Goal: Book appointment/travel/reservation

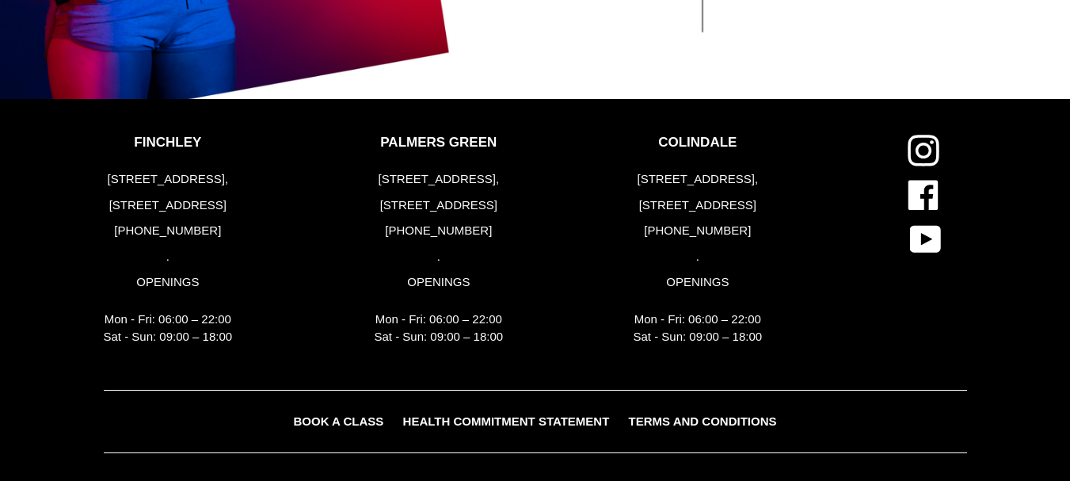
scroll to position [3379, 0]
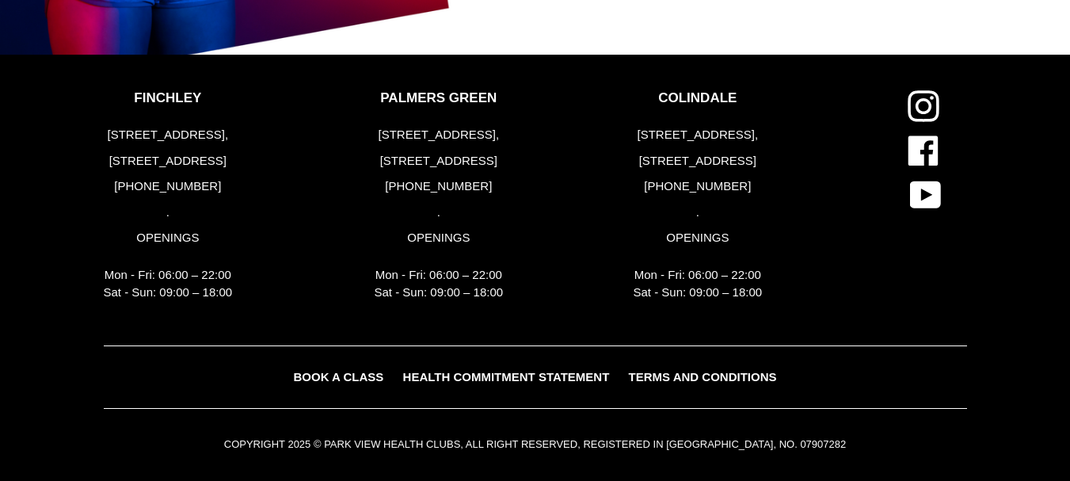
drag, startPoint x: 243, startPoint y: 186, endPoint x: 149, endPoint y: 185, distance: 94.3
click at [149, 185] on div "FINCHLEY [STREET_ADDRESS] [PHONE_NUMBER] . OPENINGS Mon - Fri: 06:00 – 22:00 Sa…" at bounding box center [233, 199] width 259 height 219
copy p ") 2083461446"
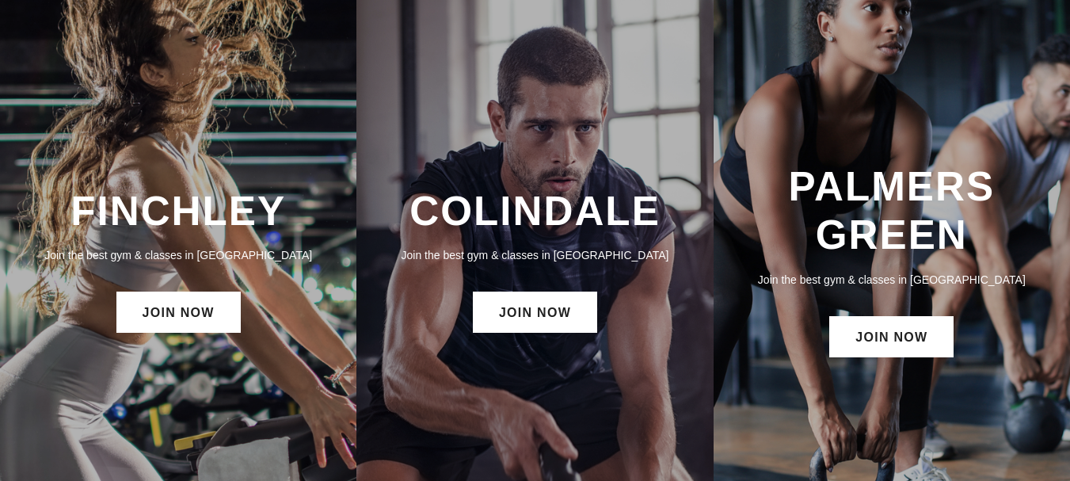
scroll to position [0, 0]
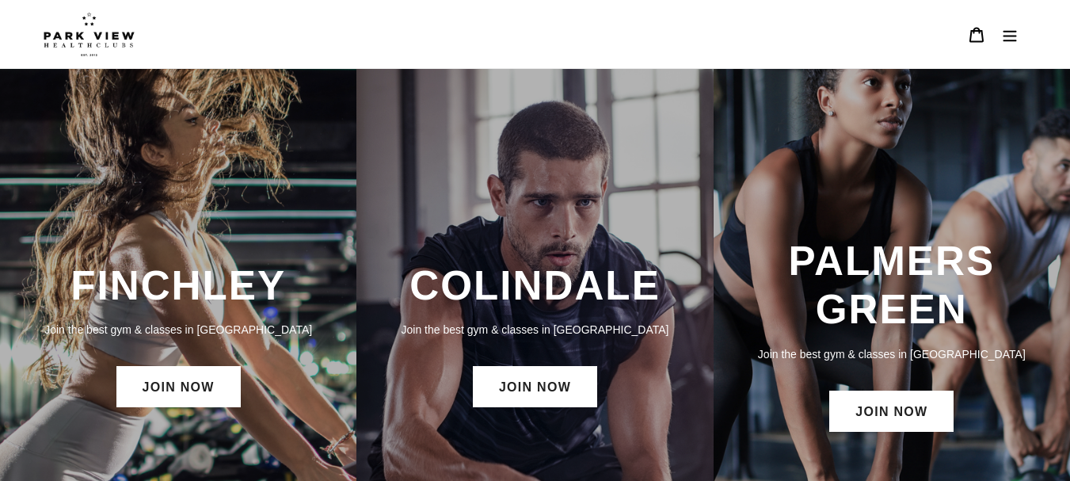
click at [1015, 36] on icon "Menu" at bounding box center [1010, 35] width 13 height 11
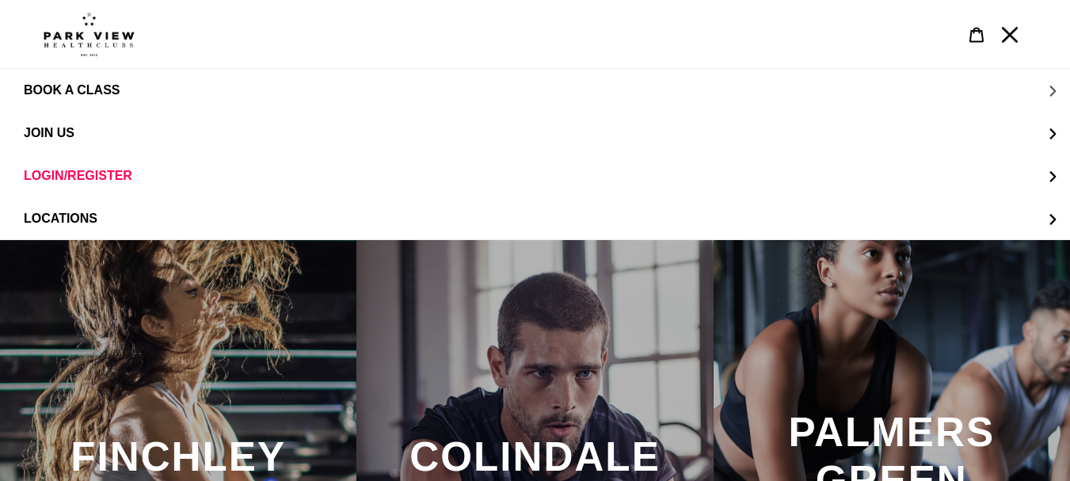
click at [101, 86] on span "BOOK A CLASS" at bounding box center [72, 90] width 96 height 14
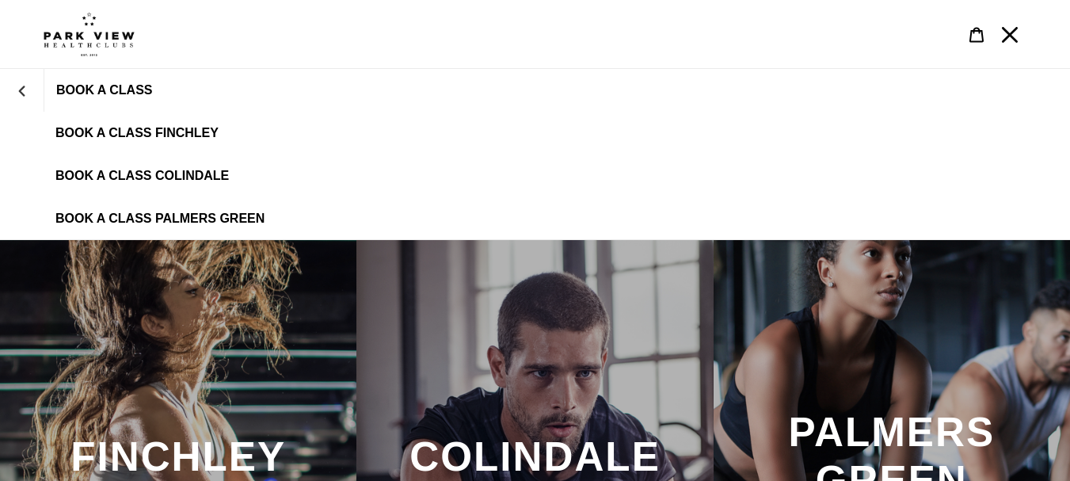
click at [107, 85] on span "BOOK A CLASS" at bounding box center [104, 90] width 96 height 14
click at [86, 135] on span "BOOK A CLASS FINCHLEY" at bounding box center [136, 133] width 163 height 14
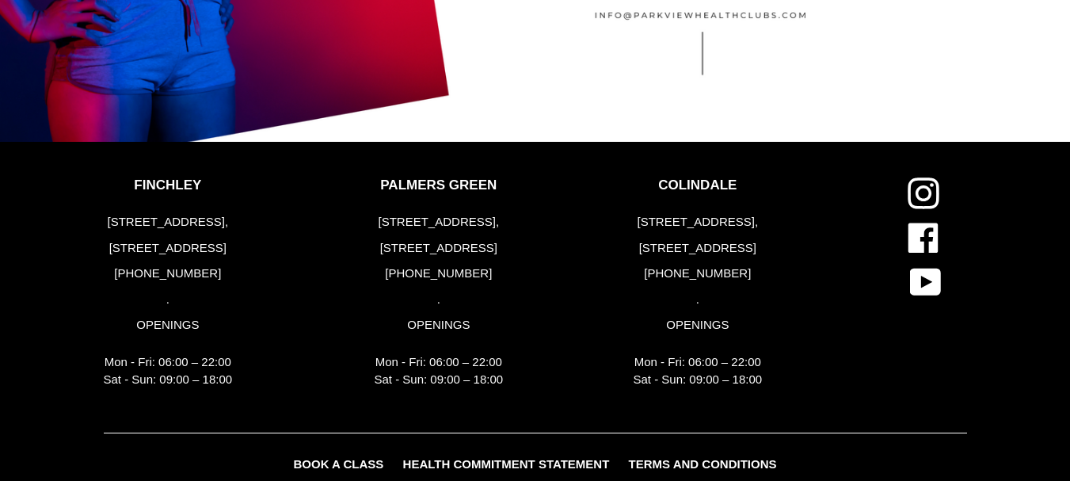
scroll to position [3550, 0]
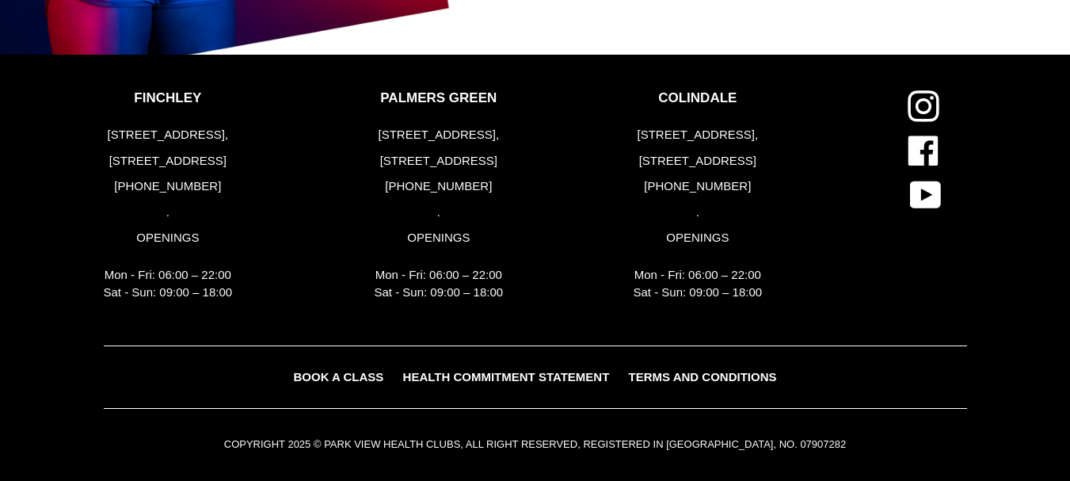
drag, startPoint x: 232, startPoint y: 185, endPoint x: 152, endPoint y: 181, distance: 80.1
click at [152, 181] on p "[PHONE_NUMBER]" at bounding box center [168, 186] width 129 height 18
copy p "2083461446"
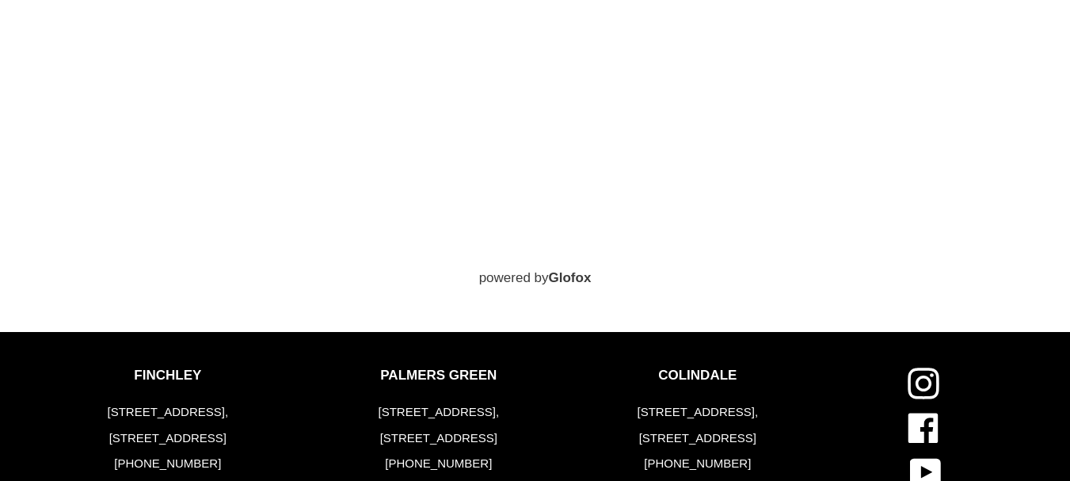
scroll to position [933, 0]
